Goal: Information Seeking & Learning: Learn about a topic

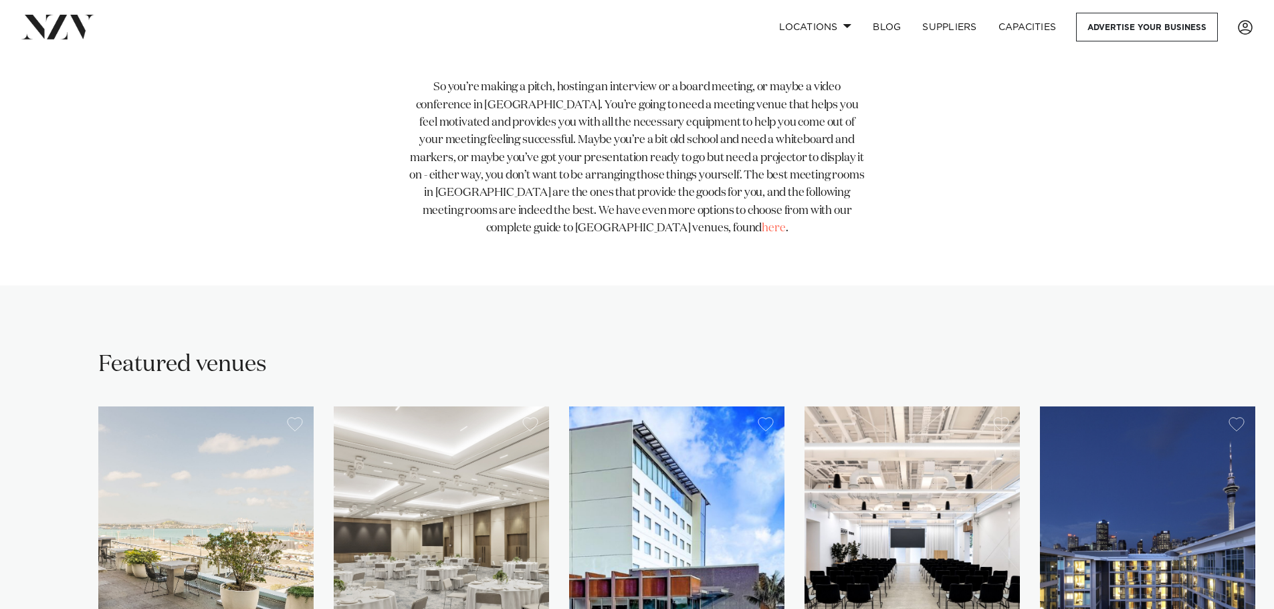
scroll to position [1003, 0]
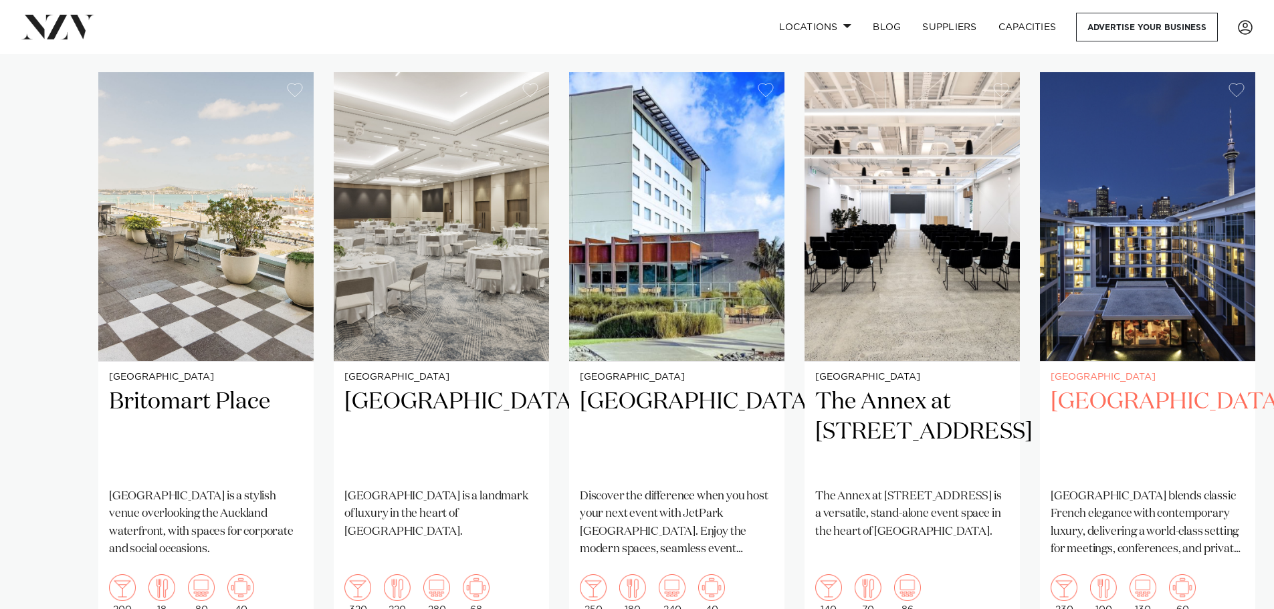
click at [1096, 387] on h2 "[GEOGRAPHIC_DATA]" at bounding box center [1148, 432] width 194 height 90
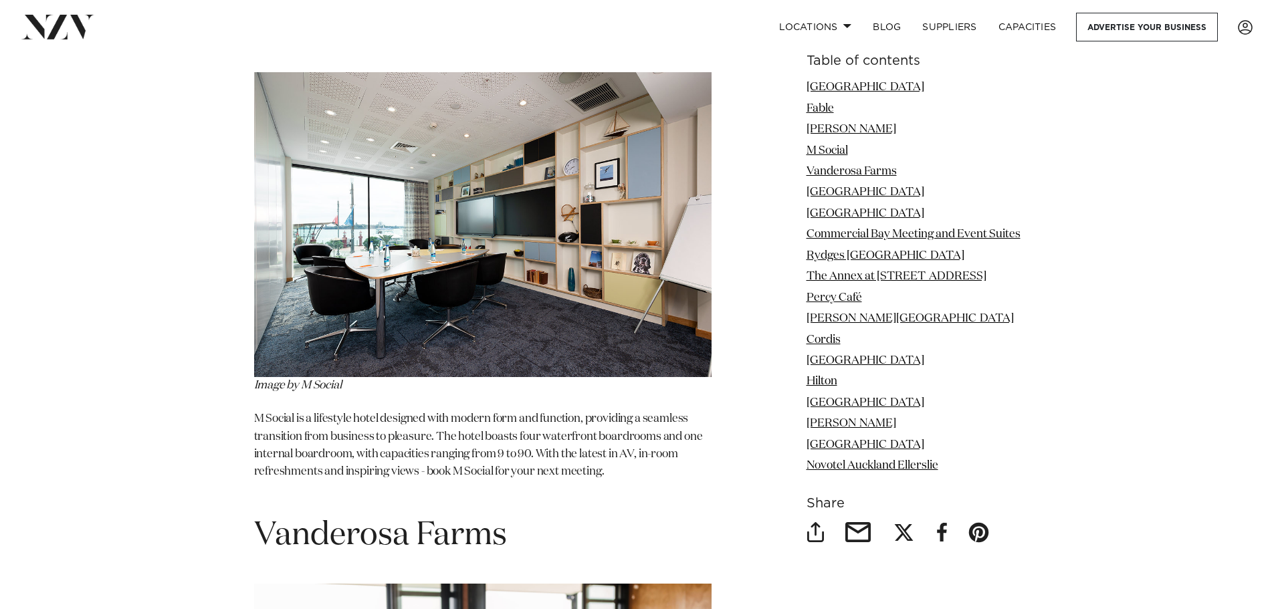
scroll to position [3679, 0]
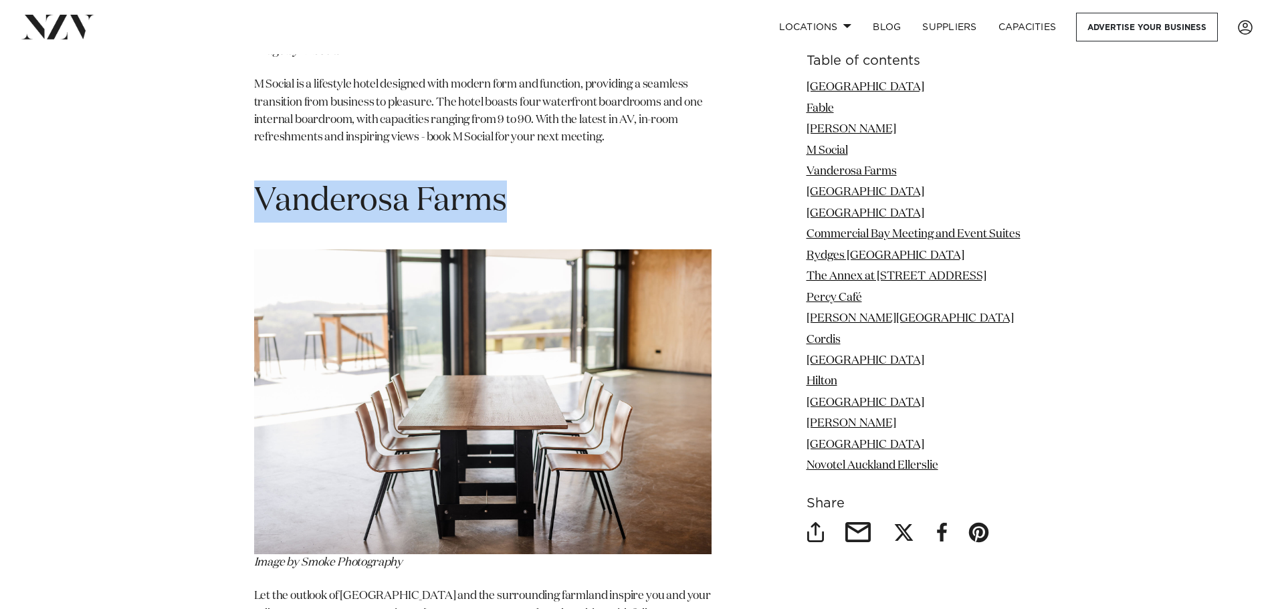
drag, startPoint x: 526, startPoint y: 158, endPoint x: 247, endPoint y: 175, distance: 280.1
copy h1 "Vanderosa Farms"
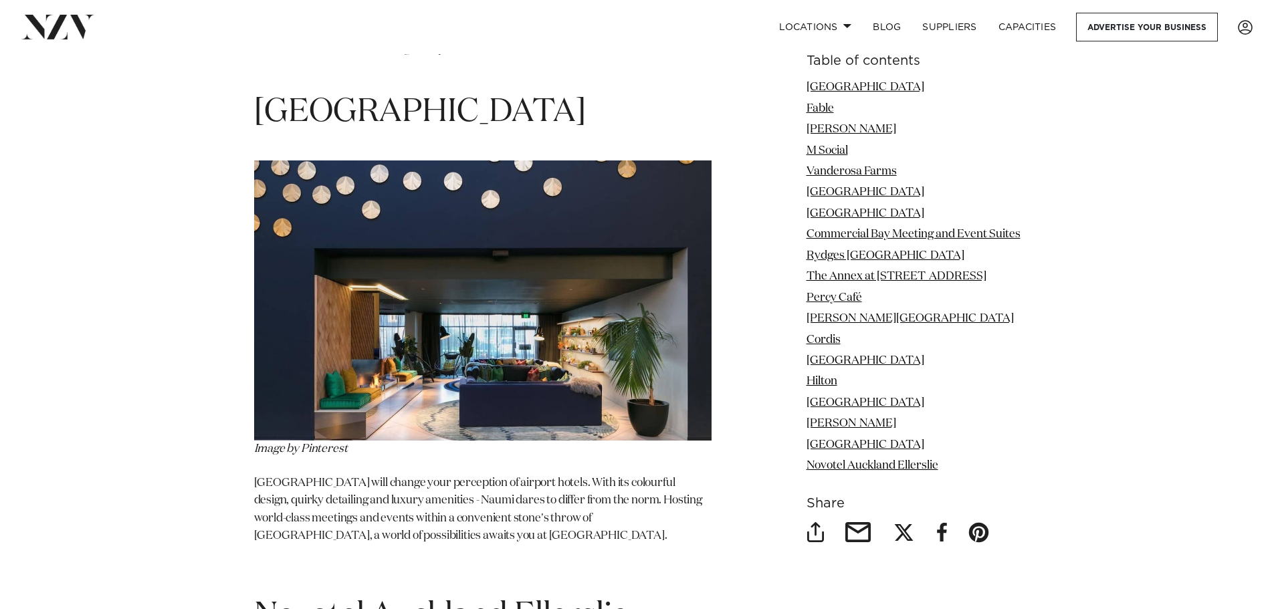
scroll to position [10702, 0]
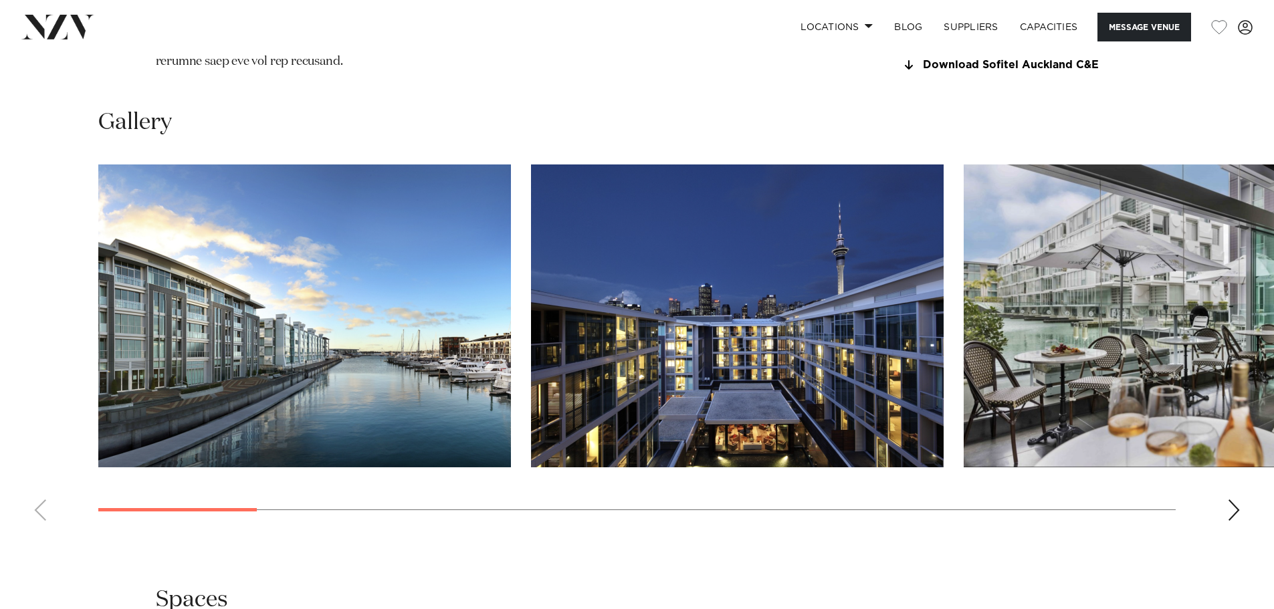
scroll to position [1672, 0]
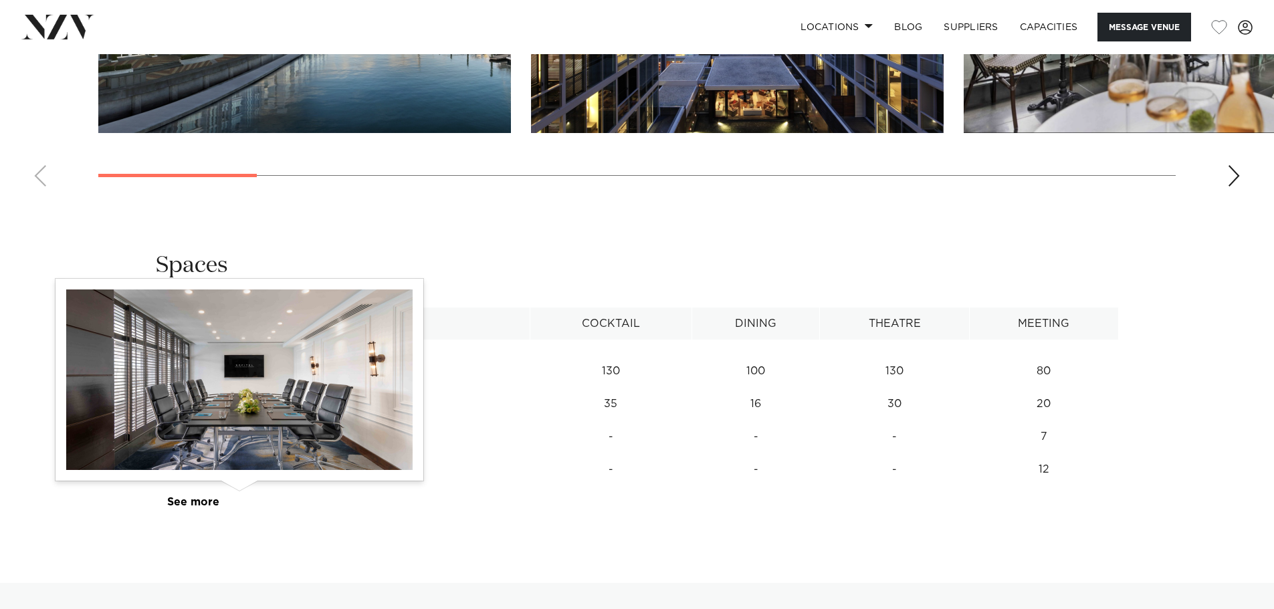
click at [293, 476] on button "button" at bounding box center [299, 469] width 13 height 13
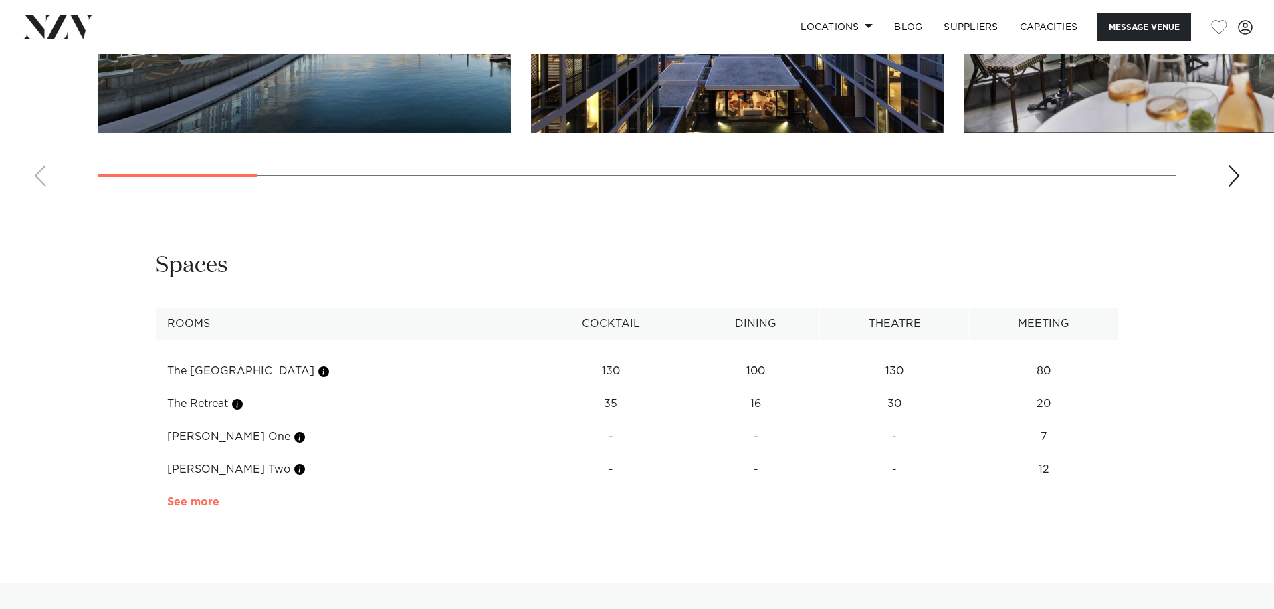
click at [191, 508] on link "See more" at bounding box center [219, 502] width 104 height 11
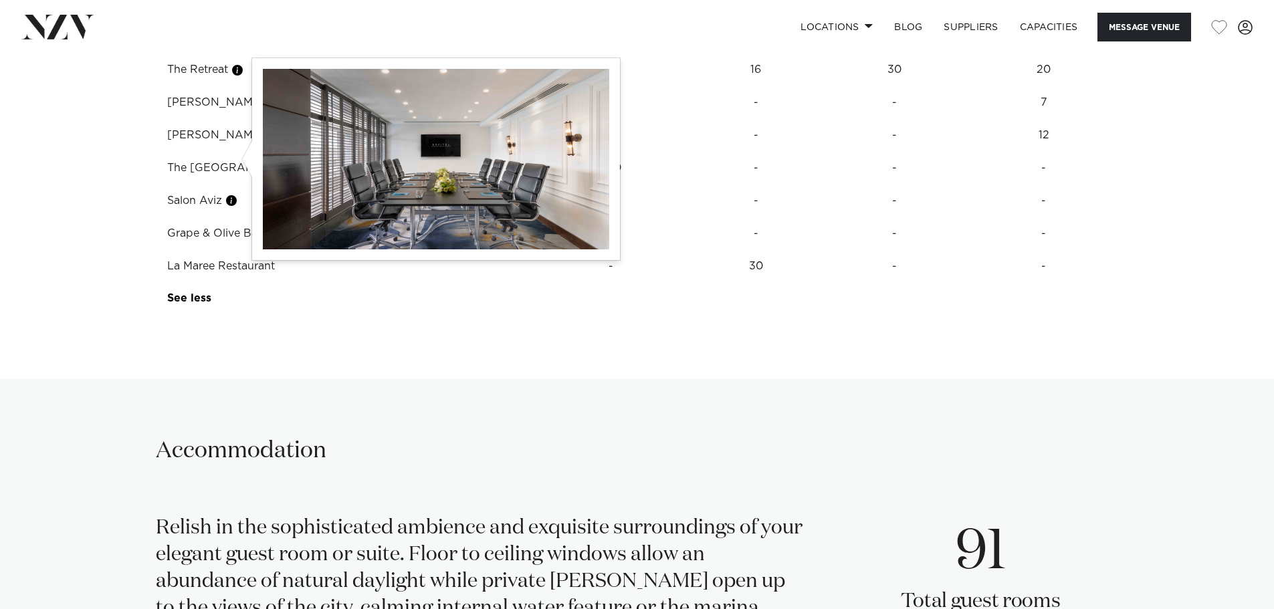
click at [293, 142] on button "button" at bounding box center [299, 134] width 13 height 13
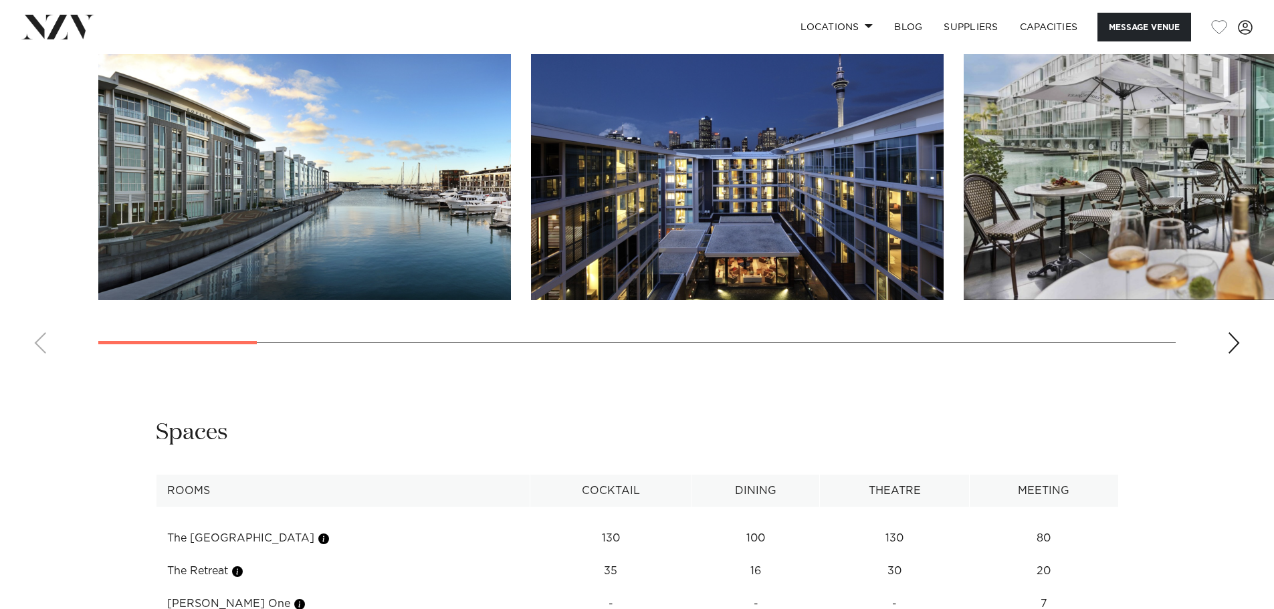
scroll to position [1338, 0]
